Goal: Obtain resource: Download file/media

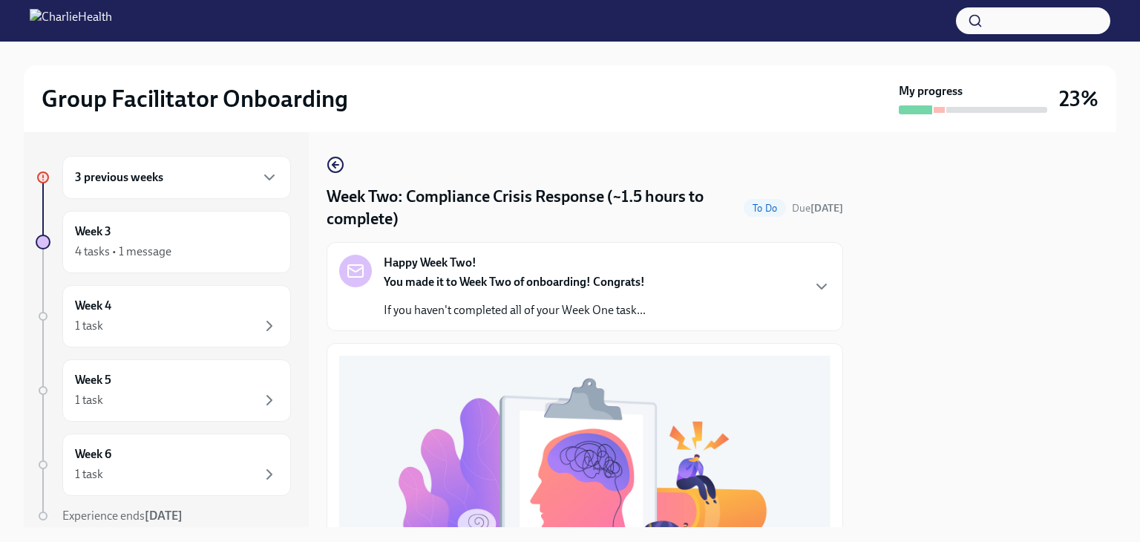
click at [175, 197] on div "3 previous weeks" at bounding box center [176, 177] width 229 height 43
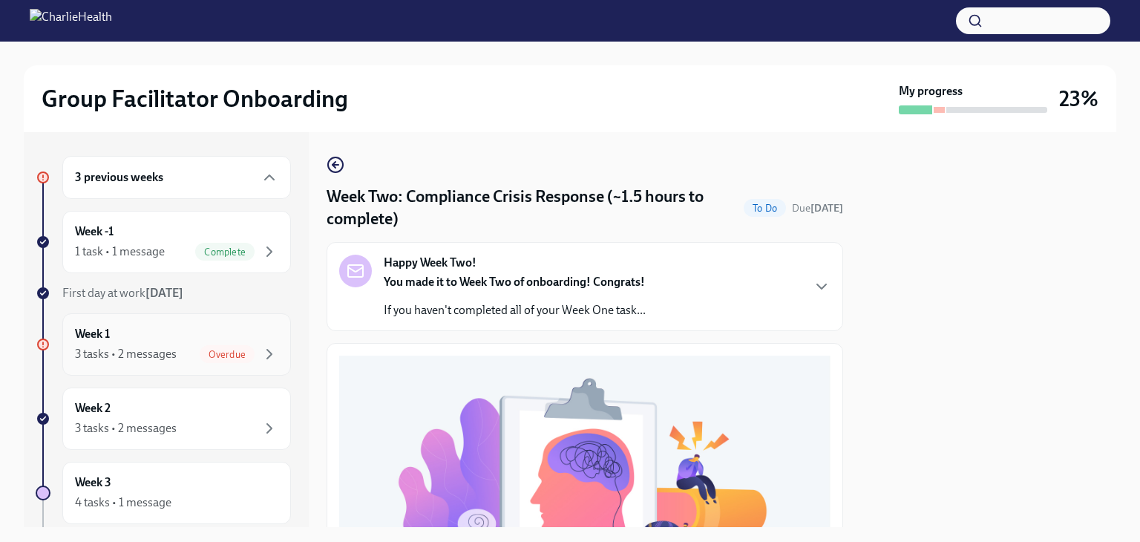
click at [153, 318] on div "Week 1 3 tasks • 2 messages Overdue" at bounding box center [176, 344] width 229 height 62
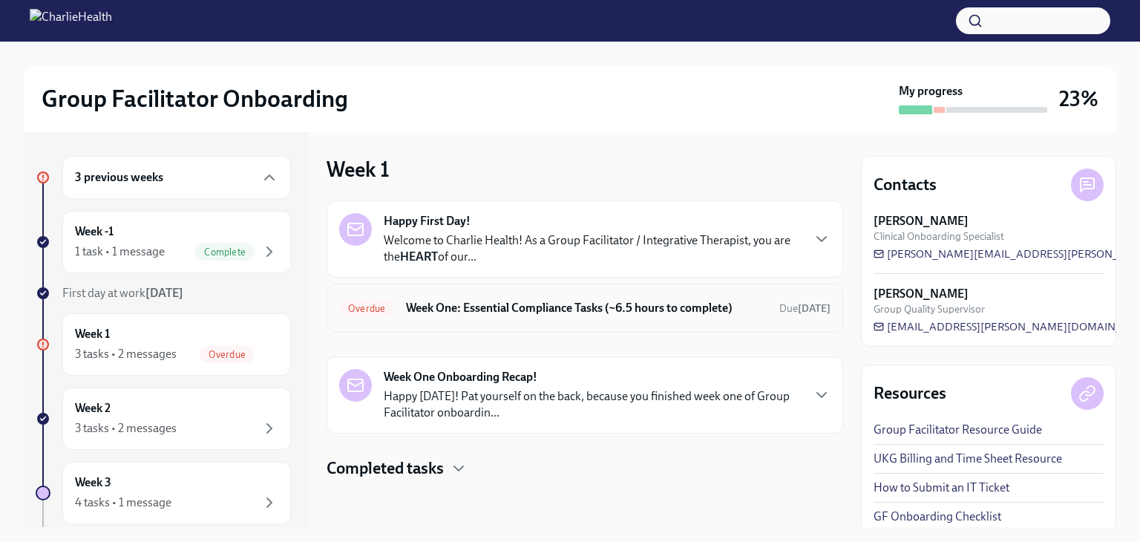
click at [475, 311] on h6 "Week One: Essential Compliance Tasks (~6.5 hours to complete)" at bounding box center [586, 308] width 361 height 16
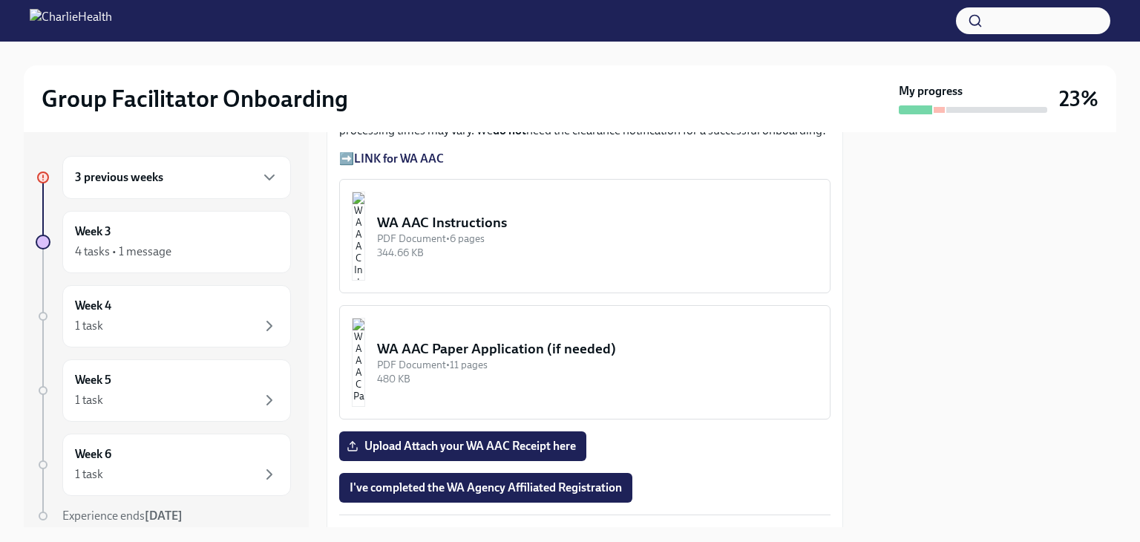
scroll to position [1261, 0]
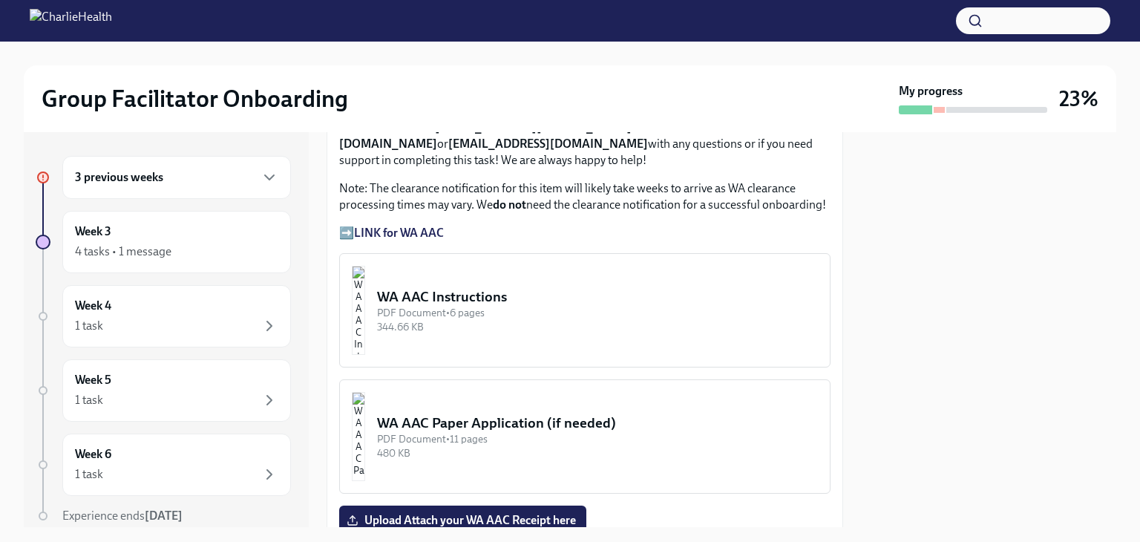
click at [524, 306] on div "PDF Document • 6 pages" at bounding box center [597, 313] width 441 height 14
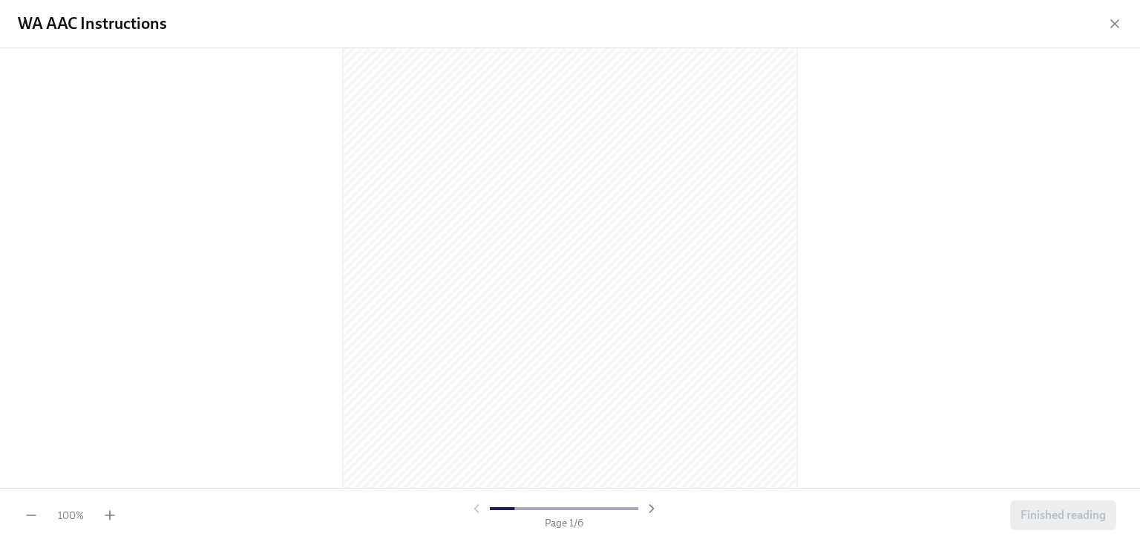
scroll to position [74, 0]
click at [116, 510] on icon "button" at bounding box center [109, 515] width 15 height 15
